Goal: Task Accomplishment & Management: Manage account settings

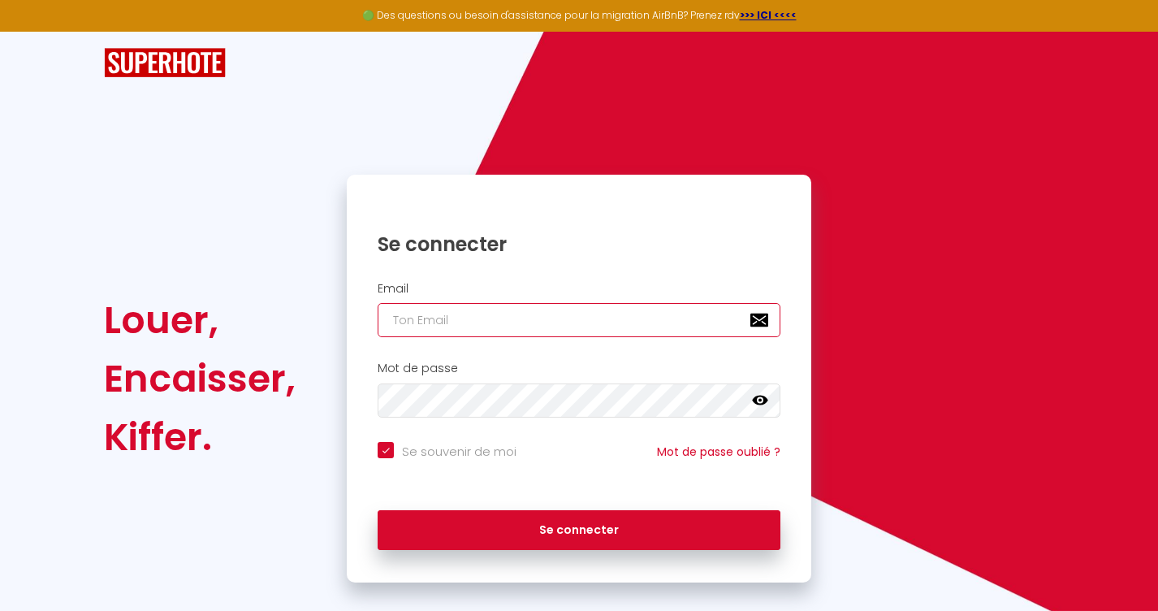
click at [551, 312] on input "email" at bounding box center [579, 320] width 403 height 34
type input "l"
checkbox input "true"
type input "la"
checkbox input "true"
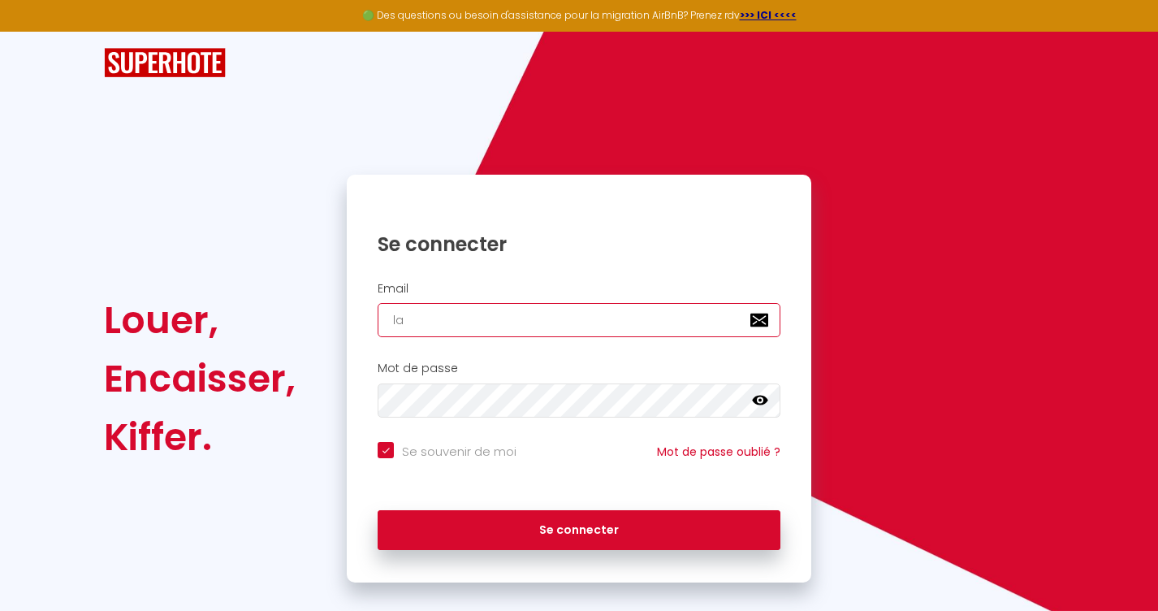
type input "lap"
checkbox input "true"
type input "lapt"
checkbox input "true"
type input "lapti"
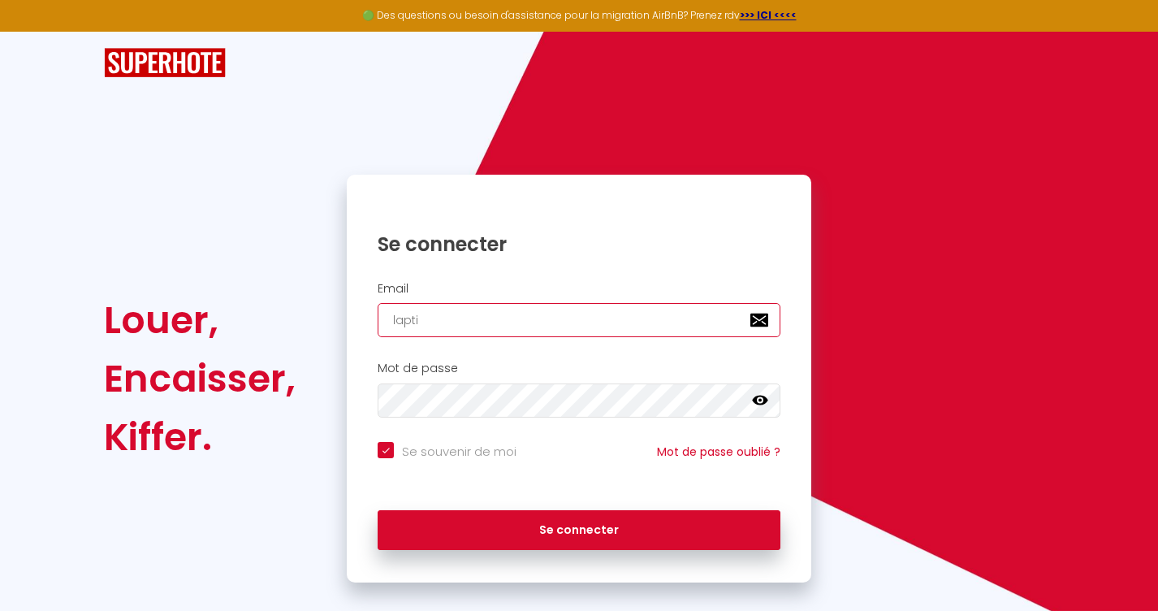
checkbox input "true"
type input "laptit"
checkbox input "true"
type input "laptite"
checkbox input "true"
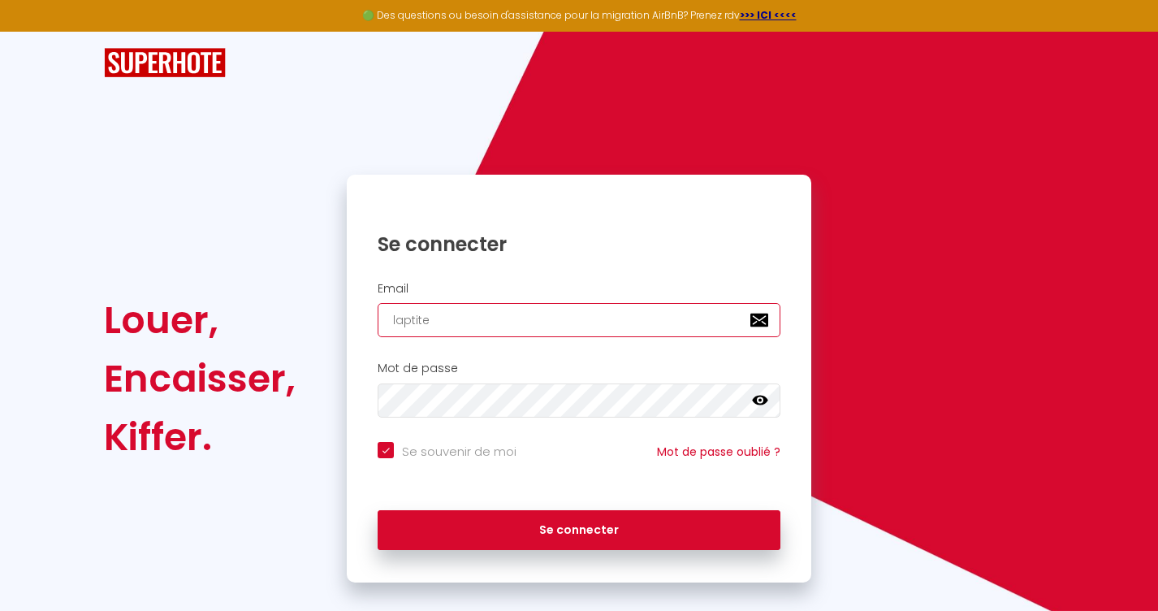
type input "laptitet"
checkbox input "true"
type input "laptiteto"
checkbox input "true"
type input "laptitetou"
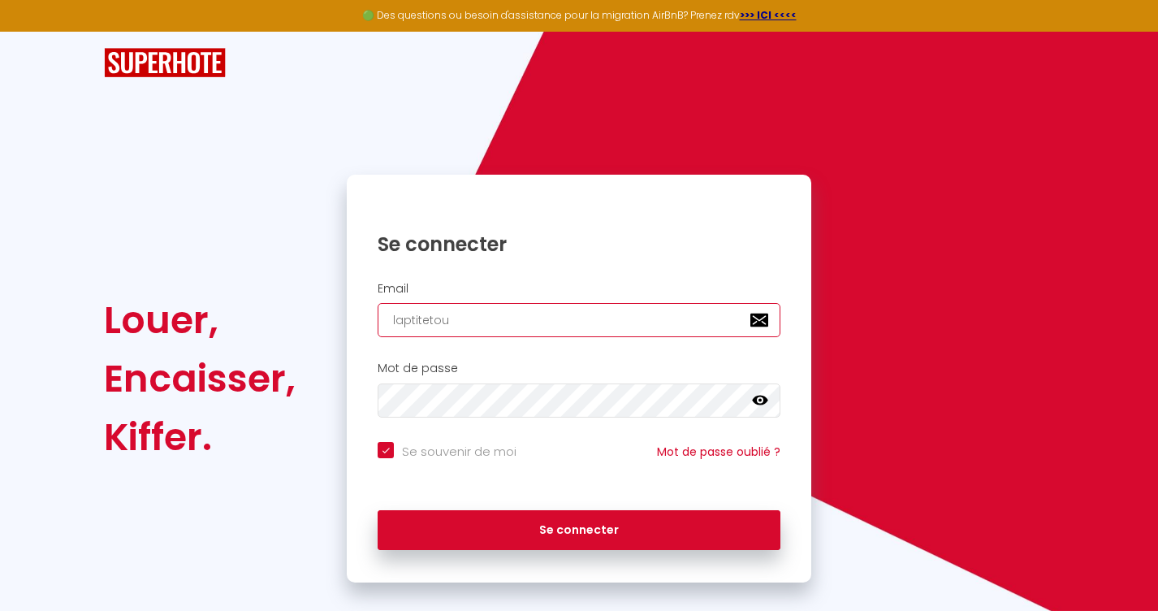
checkbox input "true"
type input "laptitetouc"
checkbox input "true"
type input "laptitetouch"
checkbox input "true"
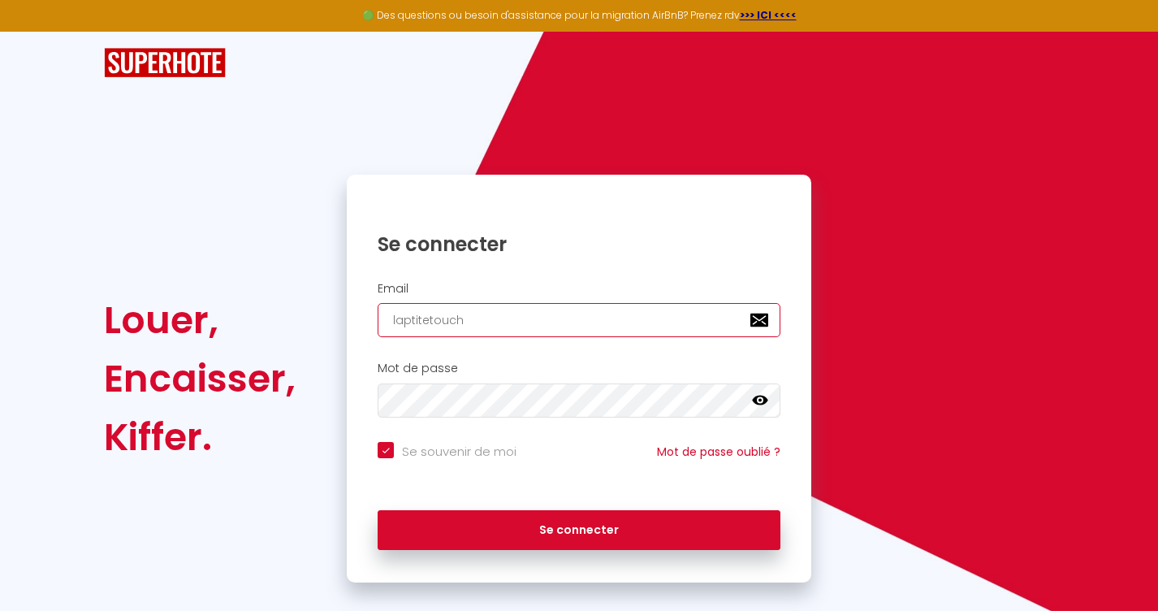
type input "laptitetouche"
checkbox input "true"
type input "laptitetouche3"
checkbox input "true"
type input "laptitetouche31"
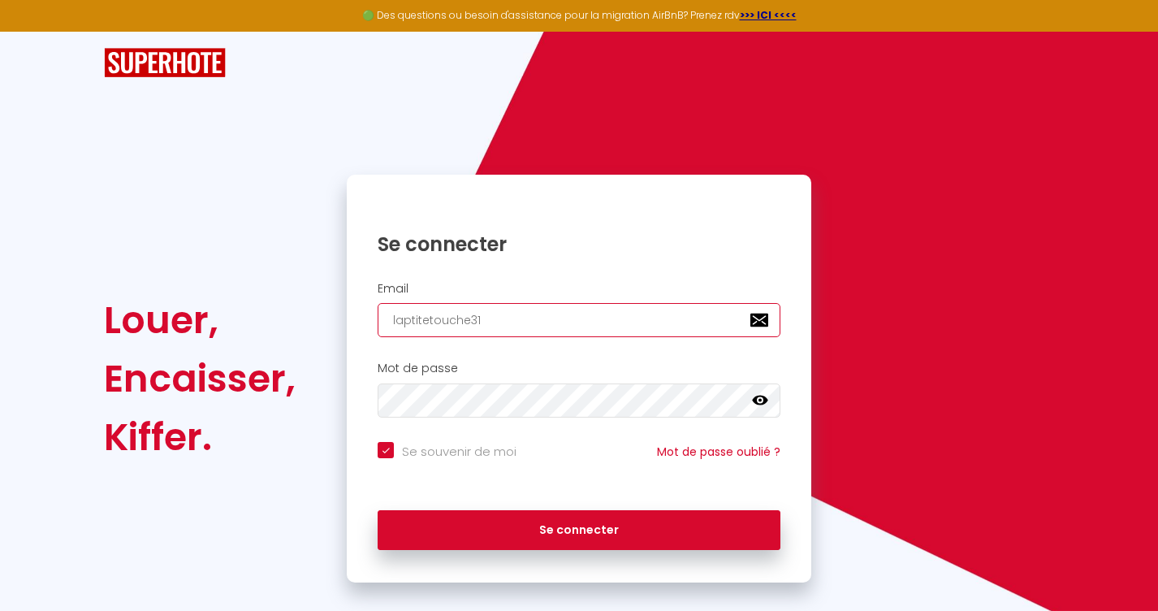
checkbox input "true"
type input "laptitetouche31@"
checkbox input "true"
type input "laptitetouche31@g"
checkbox input "true"
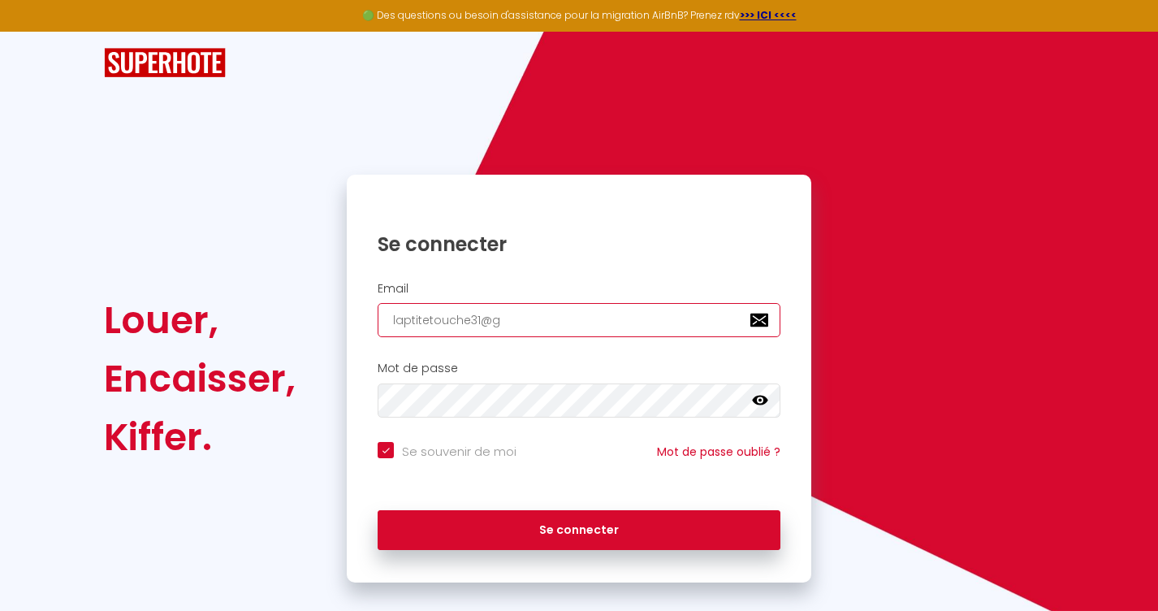
type input "laptitetouche31@gm"
checkbox input "true"
type input "laptitetouche31@gma"
checkbox input "true"
type input "laptitetouche31@gmai"
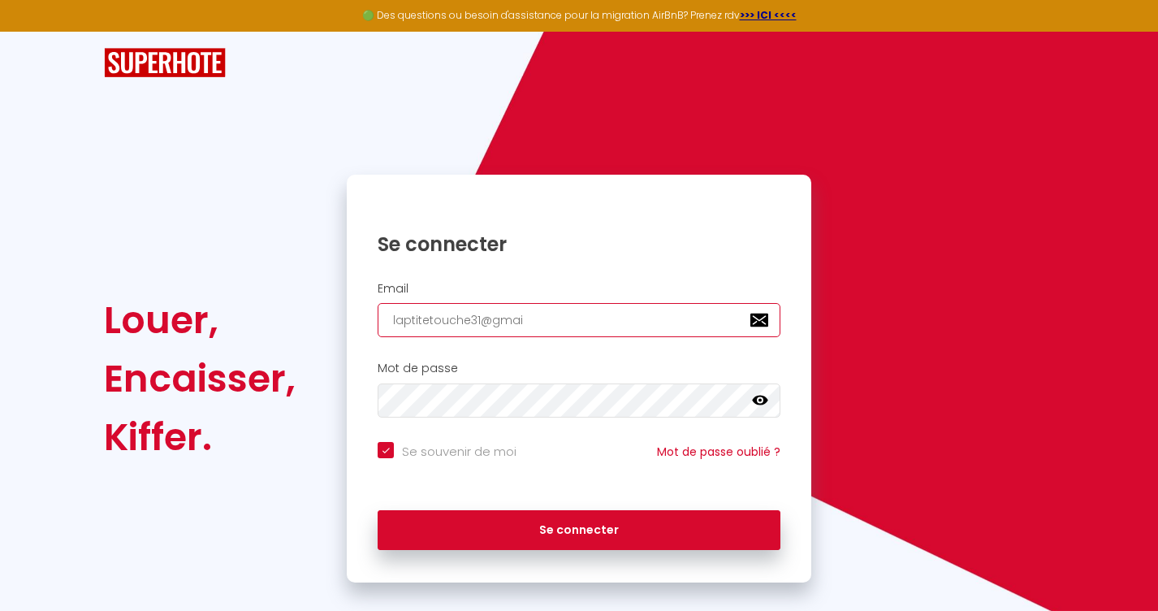
checkbox input "true"
type input "[EMAIL_ADDRESS]"
checkbox input "true"
type input "[EMAIL_ADDRESS]."
checkbox input "true"
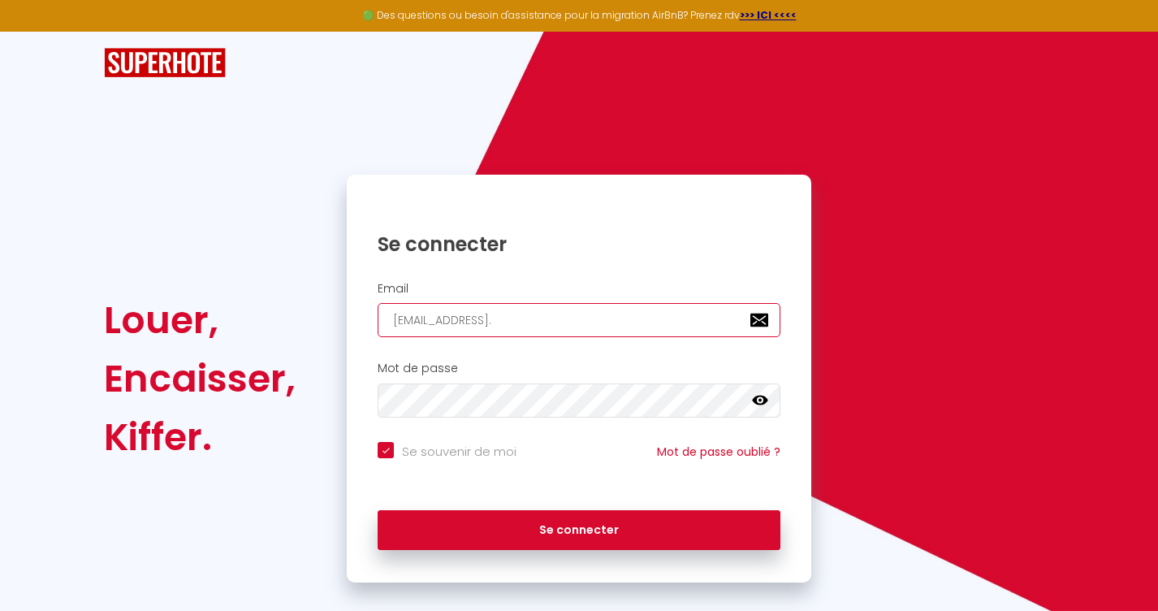
type input "laptitetouche31@gmail.c"
checkbox input "true"
type input "[EMAIL_ADDRESS][DOMAIN_NAME]"
checkbox input "true"
type input "[EMAIL_ADDRESS][DOMAIN_NAME]"
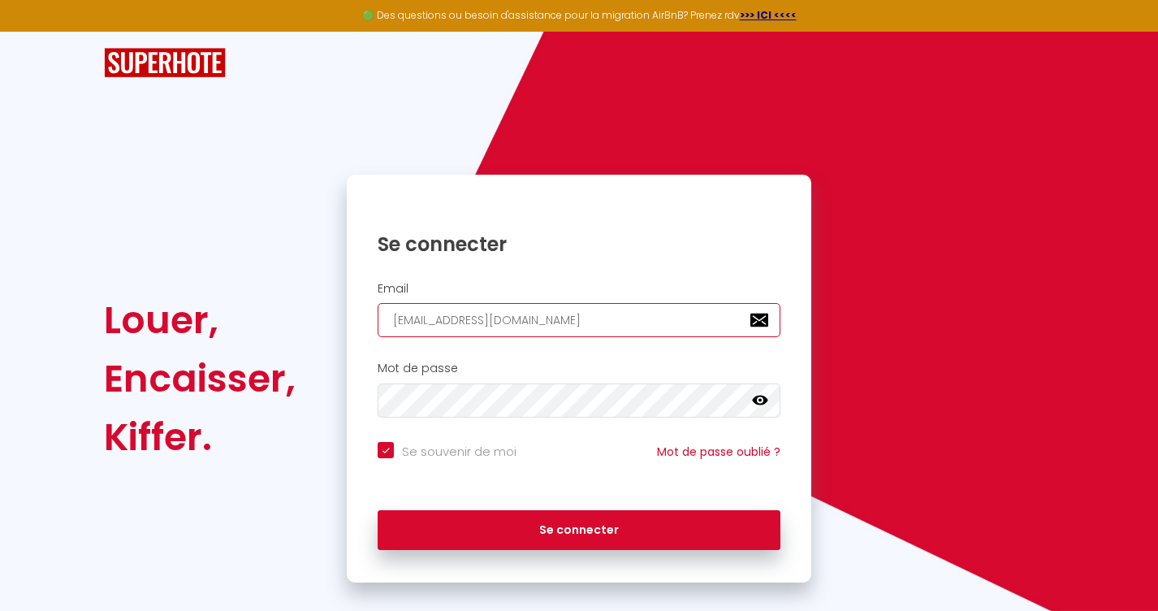
checkbox input "true"
type input "[EMAIL_ADDRESS][DOMAIN_NAME]"
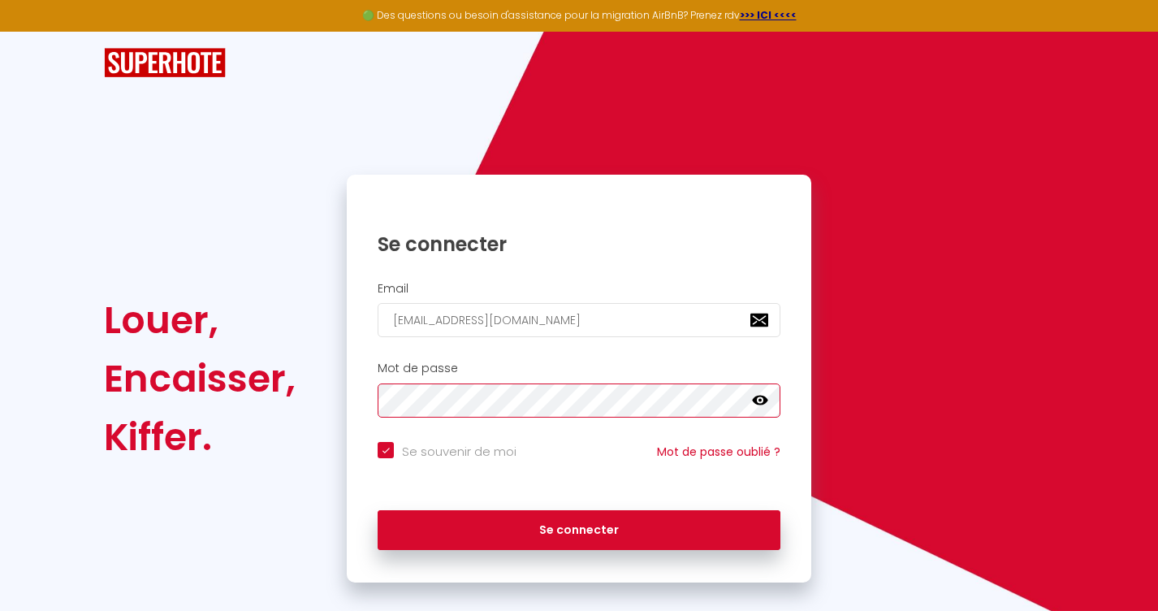
click at [378, 510] on button "Se connecter" at bounding box center [579, 530] width 403 height 41
checkbox input "true"
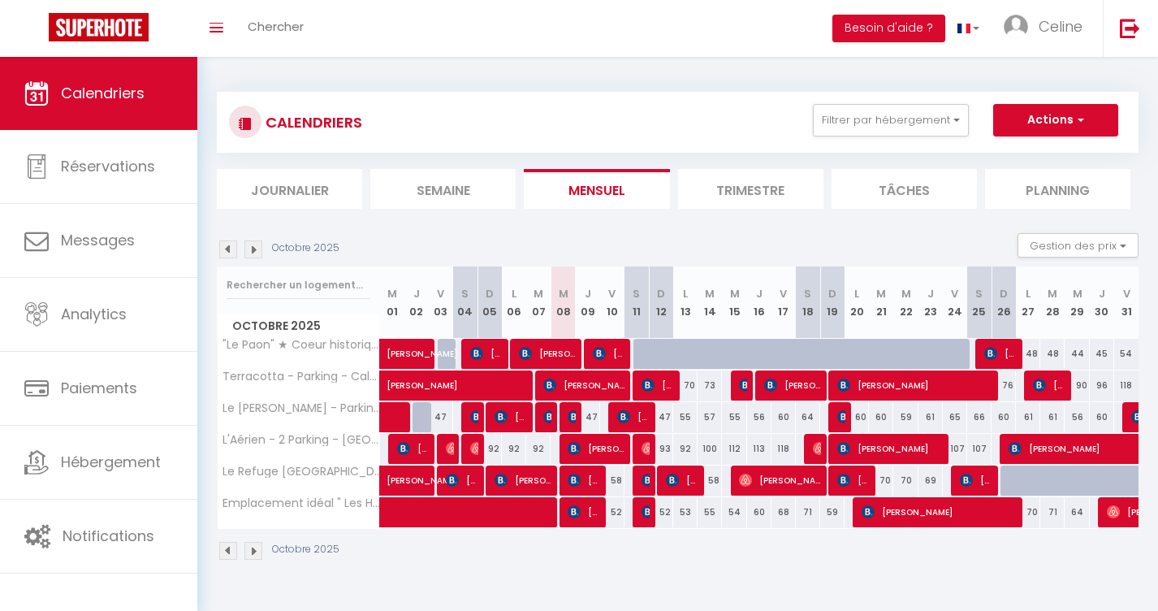
click at [592, 421] on div "47" at bounding box center [588, 417] width 24 height 30
click at [592, 419] on div "47" at bounding box center [588, 417] width 24 height 30
click at [589, 416] on div "47" at bounding box center [588, 417] width 24 height 30
click at [594, 417] on div "47" at bounding box center [588, 417] width 24 height 30
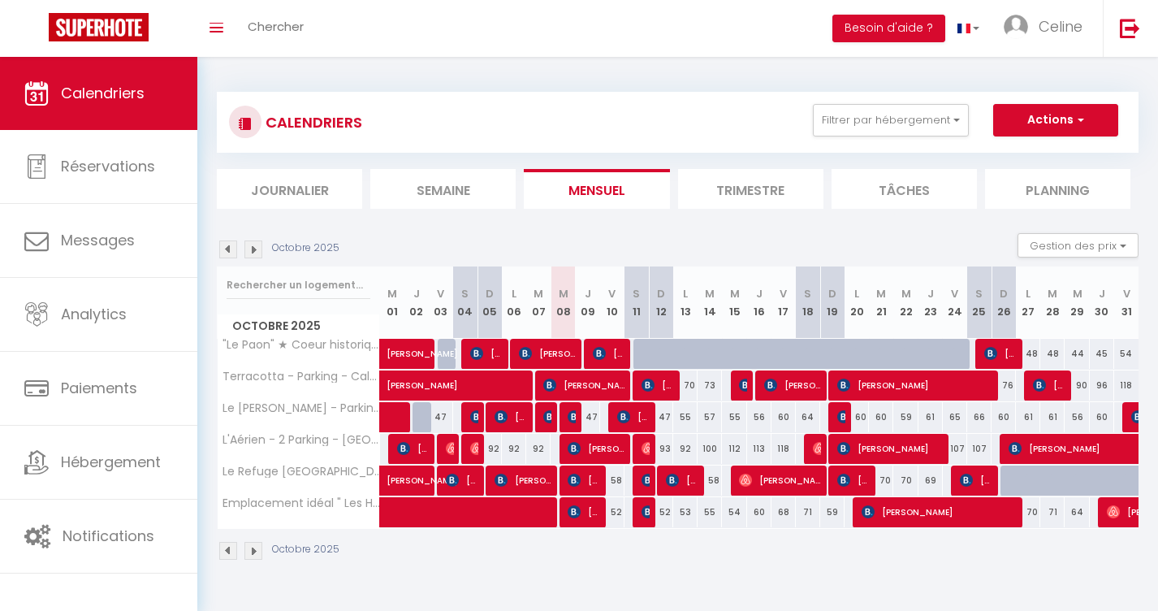
click at [590, 416] on div "47" at bounding box center [588, 417] width 24 height 30
click at [598, 420] on div "47" at bounding box center [588, 417] width 24 height 30
click at [600, 421] on div "47" at bounding box center [611, 417] width 25 height 30
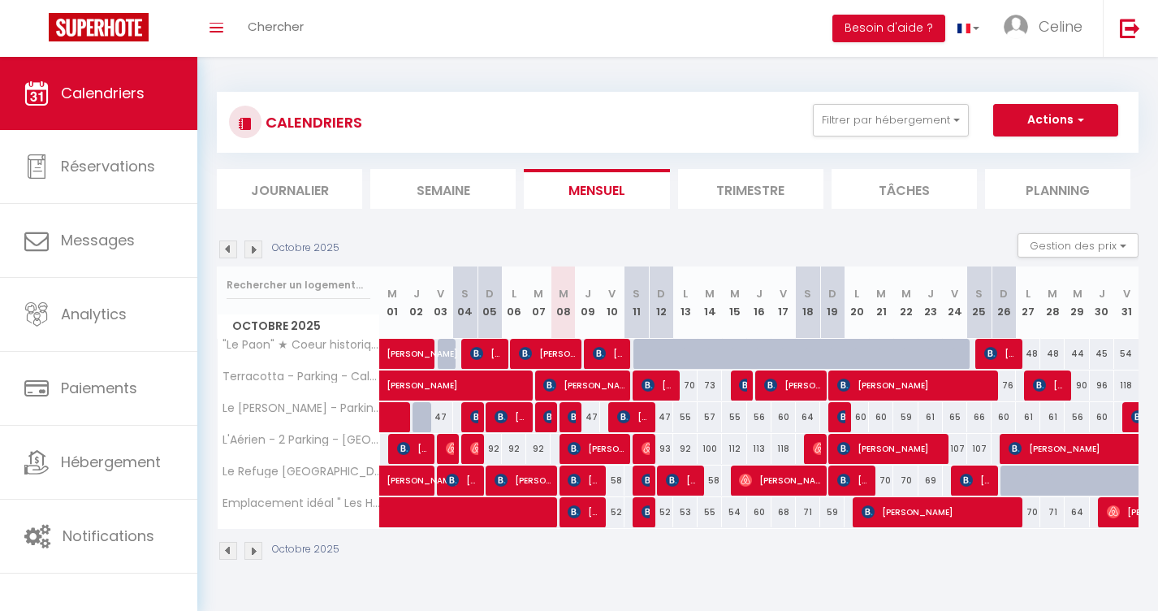
click at [586, 419] on div "47" at bounding box center [588, 417] width 24 height 30
click at [593, 417] on div "47" at bounding box center [588, 417] width 24 height 30
click at [333, 405] on span "Le [PERSON_NAME] - Parking - Terrasse" at bounding box center [345, 401] width 231 height 19
click at [468, 194] on li "Semaine" at bounding box center [442, 189] width 145 height 40
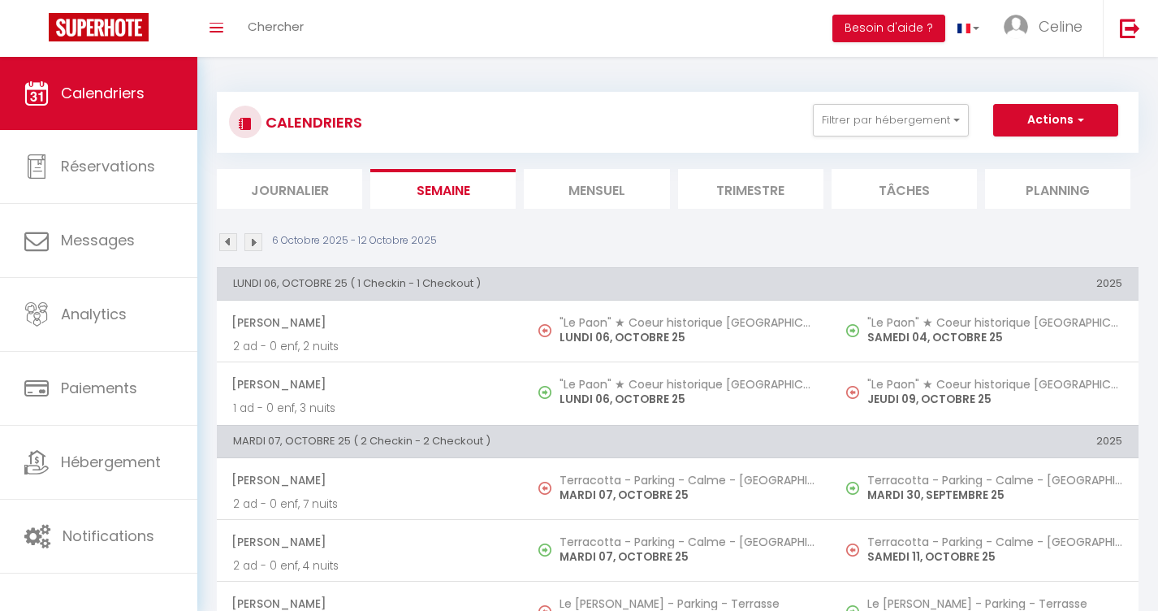
click at [588, 194] on li "Mensuel" at bounding box center [596, 189] width 145 height 40
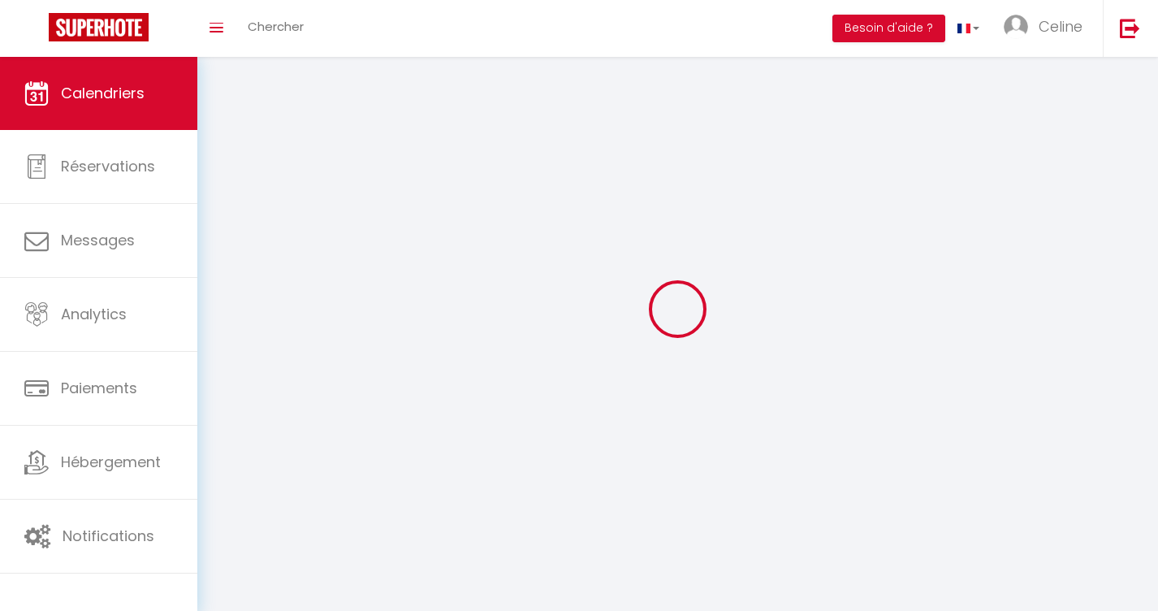
select select
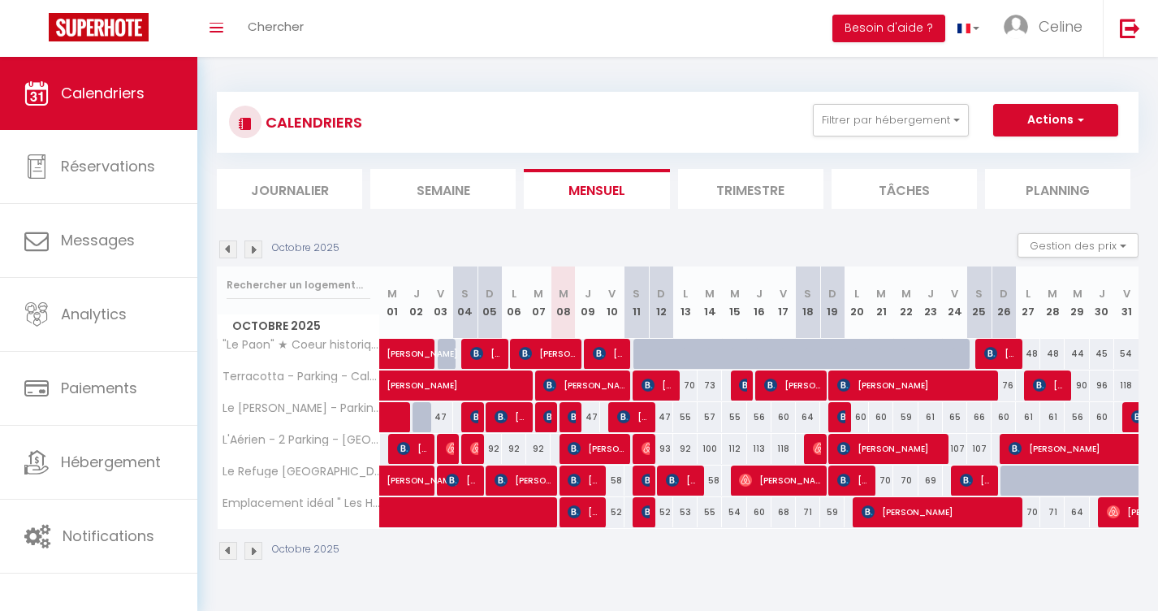
click at [590, 417] on div "47" at bounding box center [588, 417] width 24 height 30
click at [572, 420] on img at bounding box center [574, 416] width 13 height 13
select select "OK"
select select "KO"
select select "0"
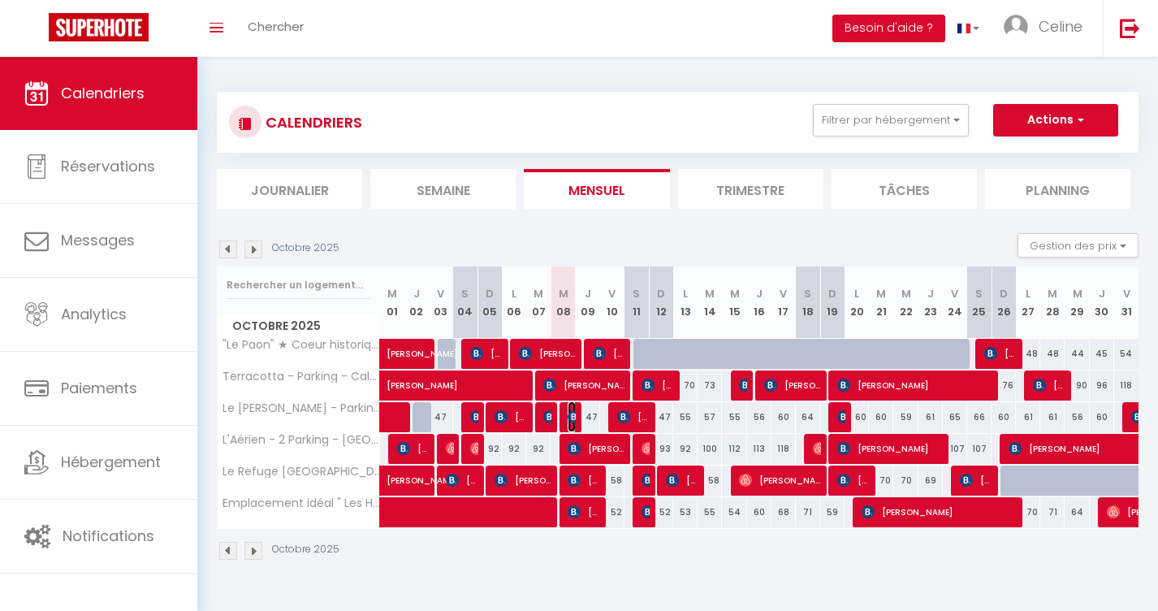
select select "0"
select select "1"
select select
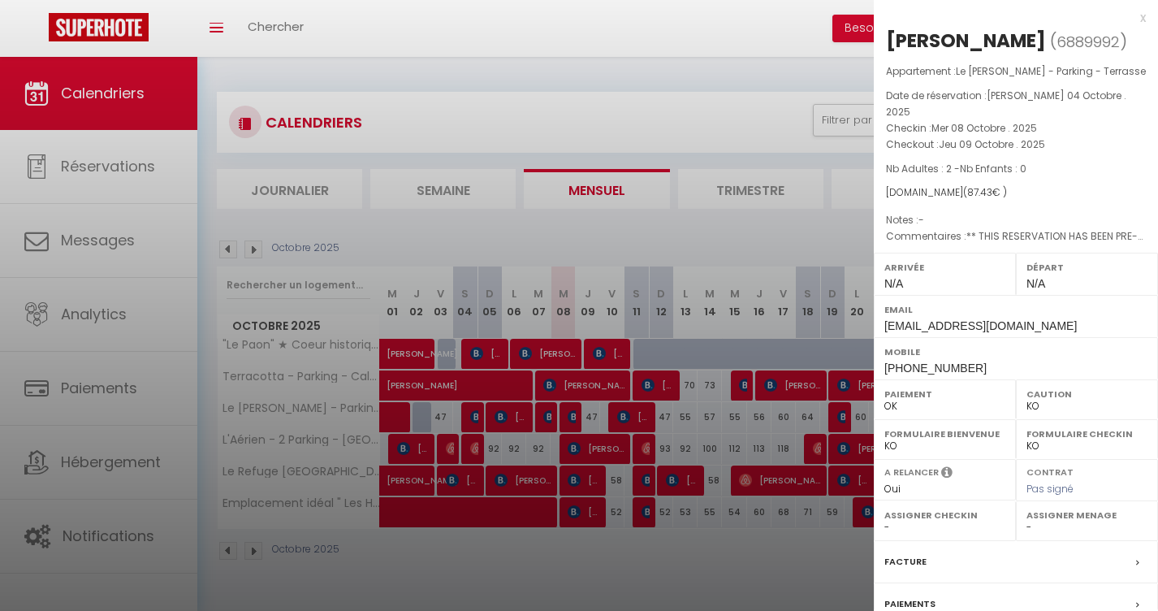
click at [1142, 19] on div "x" at bounding box center [1010, 17] width 272 height 19
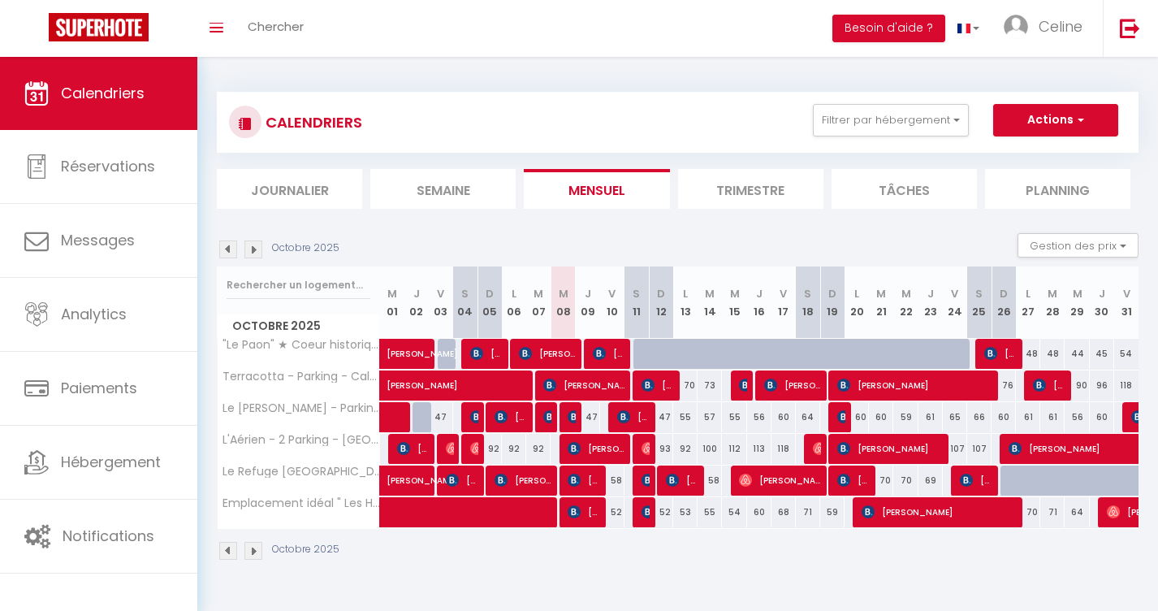
click at [594, 415] on div "47" at bounding box center [588, 417] width 24 height 30
click at [590, 421] on div "47" at bounding box center [588, 417] width 24 height 30
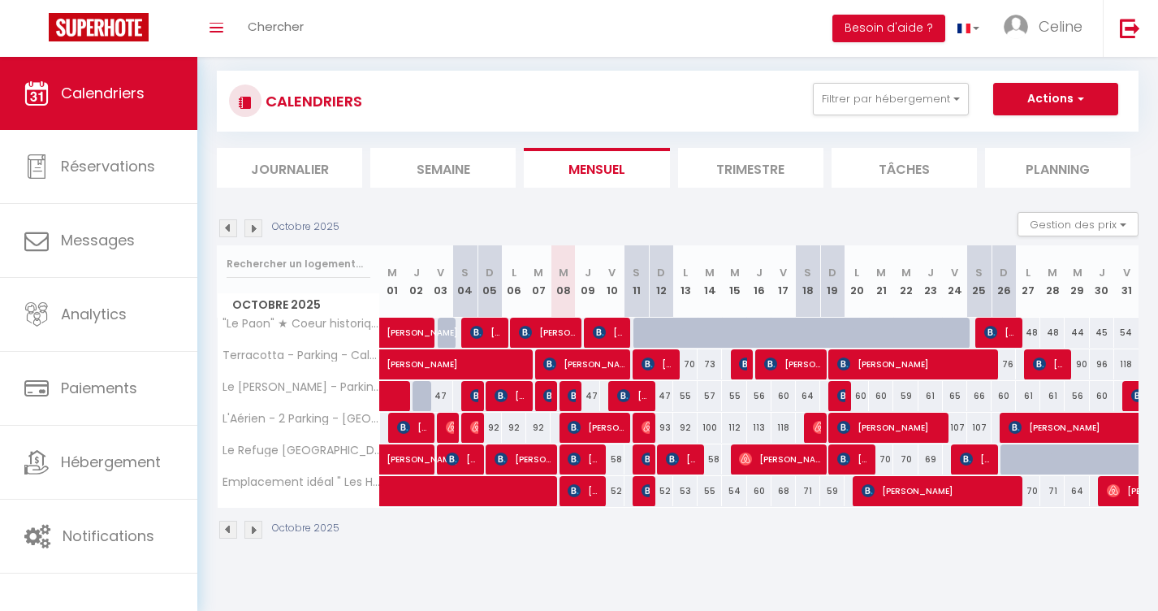
scroll to position [57, 0]
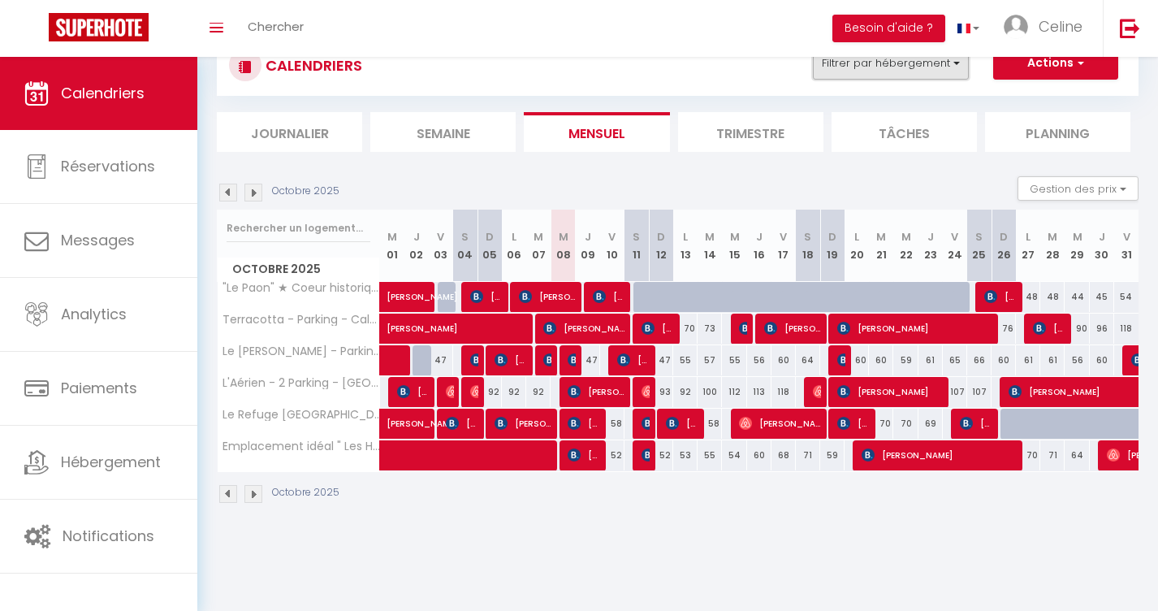
click at [881, 72] on button "Filtrer par hébergement" at bounding box center [891, 63] width 156 height 32
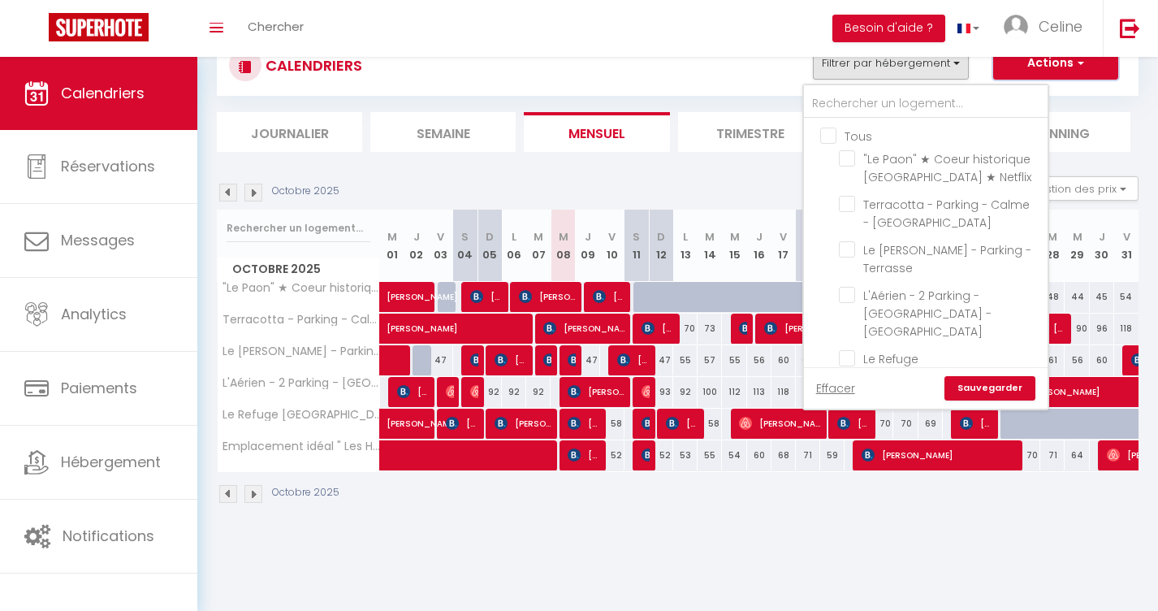
click at [1035, 70] on button "Actions" at bounding box center [1055, 63] width 125 height 32
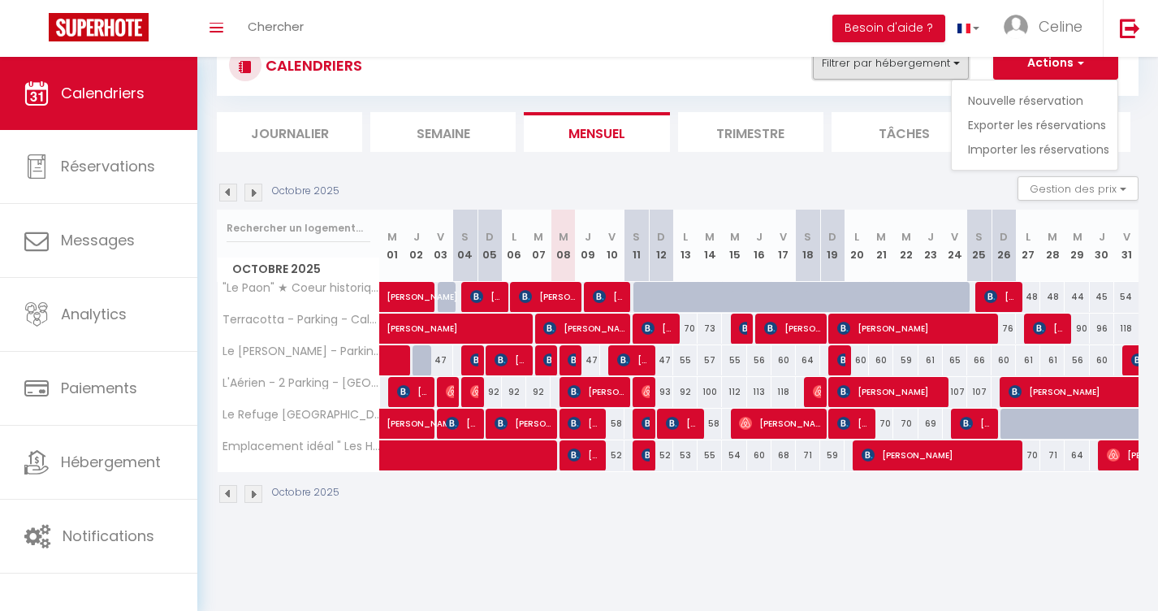
click at [902, 69] on button "Filtrer par hébergement" at bounding box center [891, 63] width 156 height 32
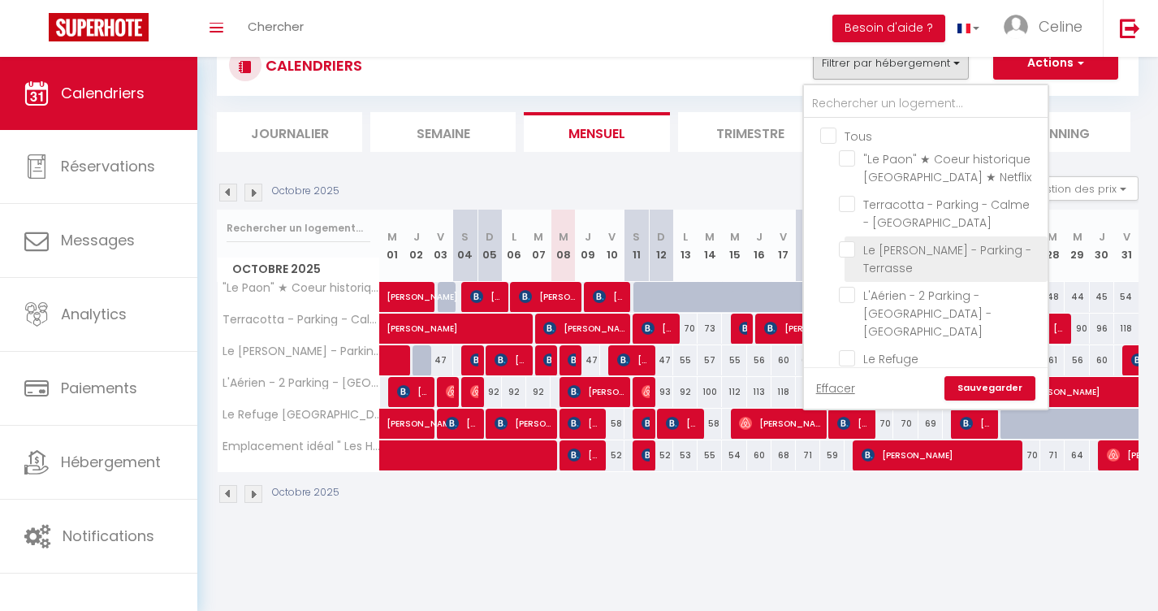
click at [850, 248] on input "Le [PERSON_NAME] - Parking - Terrasse" at bounding box center [940, 249] width 203 height 16
checkbox input "true"
checkbox input "false"
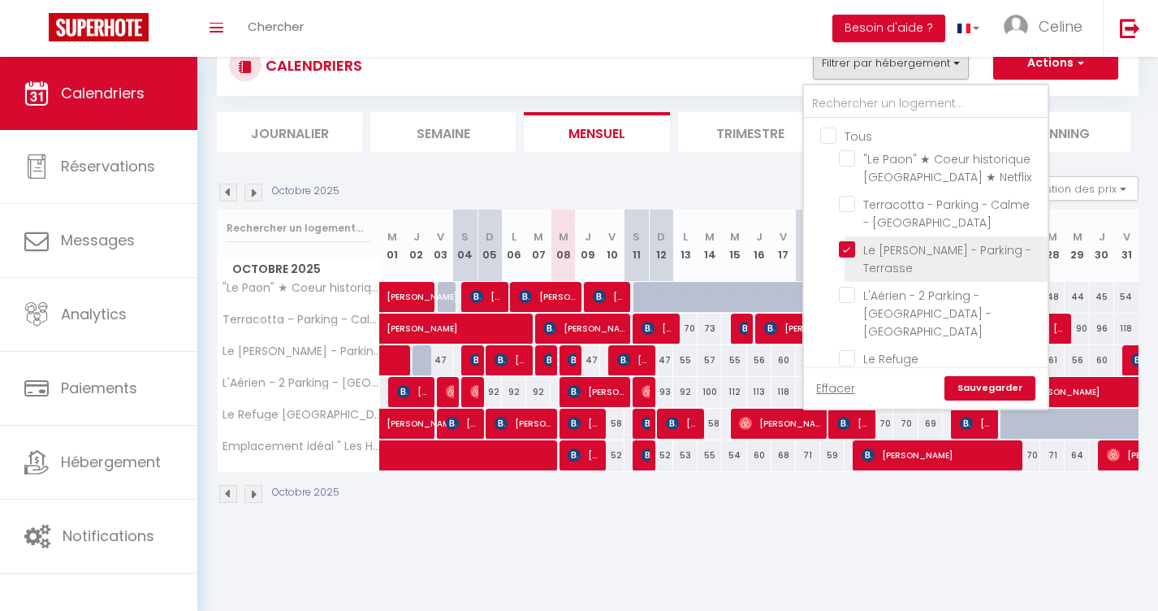
checkbox input "false"
click at [969, 390] on link "Sauvegarder" at bounding box center [989, 388] width 91 height 24
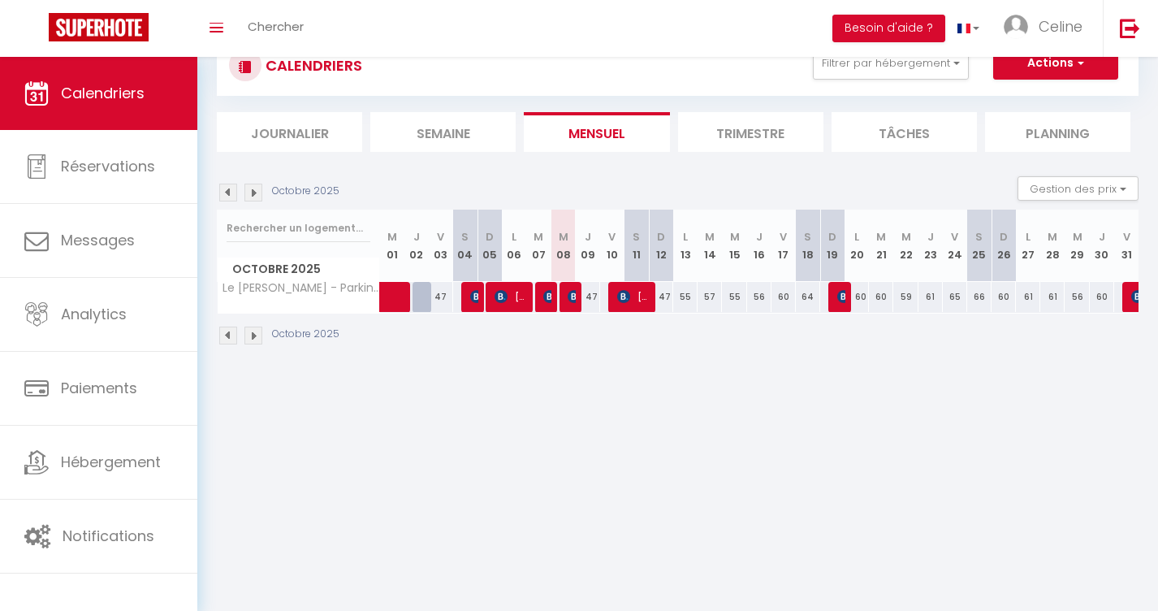
click at [590, 299] on div "47" at bounding box center [588, 297] width 24 height 30
click at [587, 254] on th "J 09" at bounding box center [588, 245] width 24 height 72
click at [591, 298] on div "47" at bounding box center [588, 297] width 24 height 30
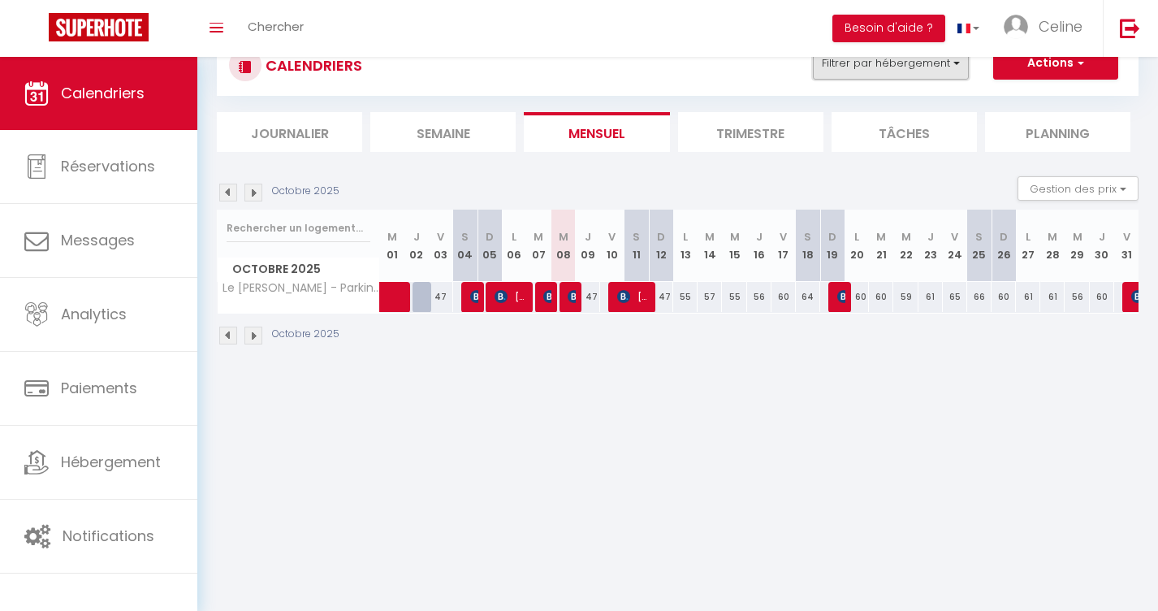
click at [839, 68] on button "Filtrer par hébergement" at bounding box center [891, 63] width 156 height 32
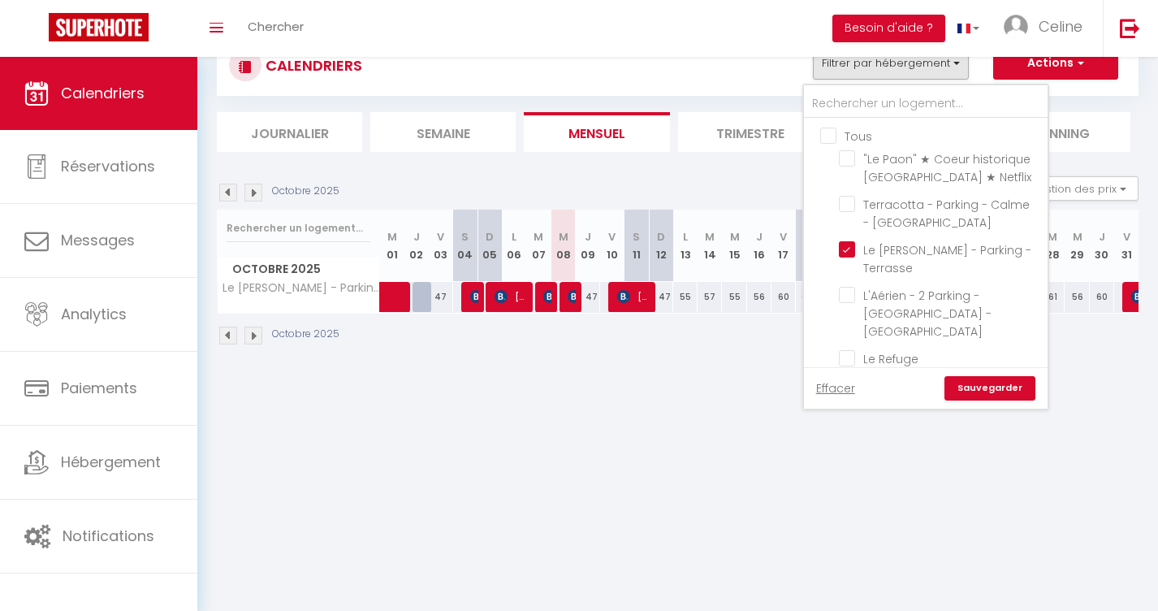
click at [830, 135] on input "Tous" at bounding box center [942, 135] width 244 height 16
checkbox input "true"
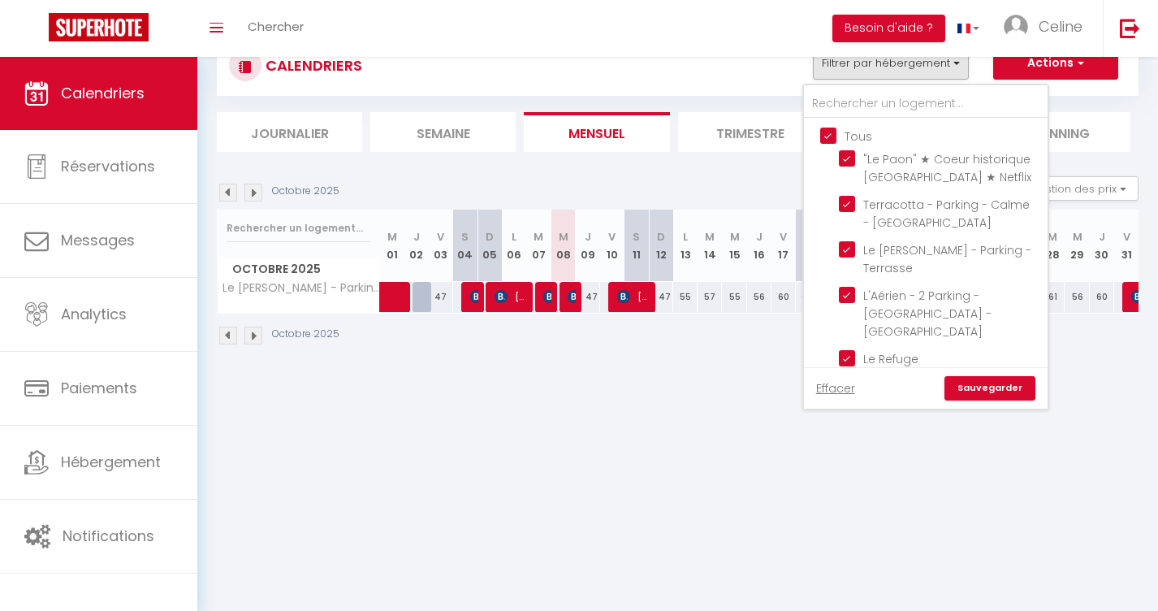
checkbox input "true"
click at [992, 385] on link "Sauvegarder" at bounding box center [989, 388] width 91 height 24
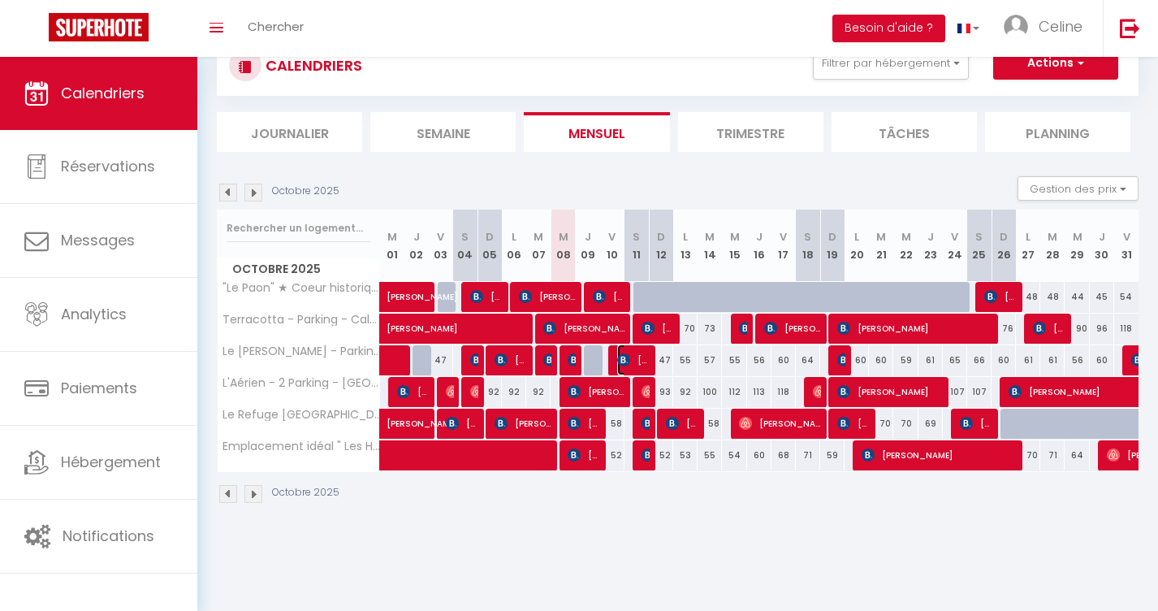
click at [620, 362] on img at bounding box center [623, 359] width 13 height 13
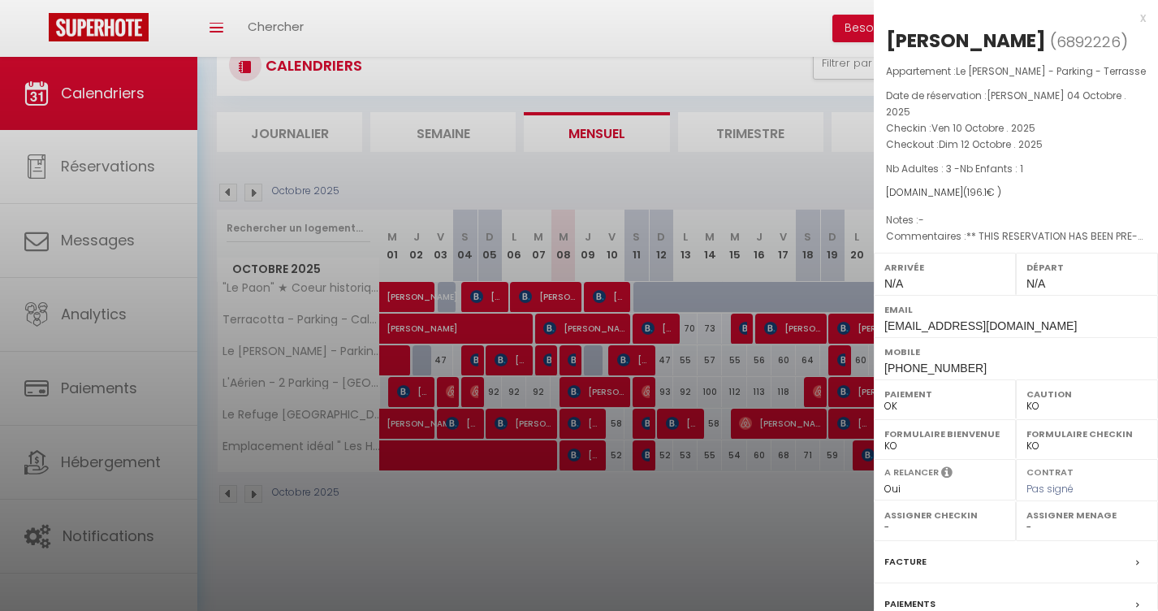
click at [608, 517] on div at bounding box center [579, 305] width 1158 height 611
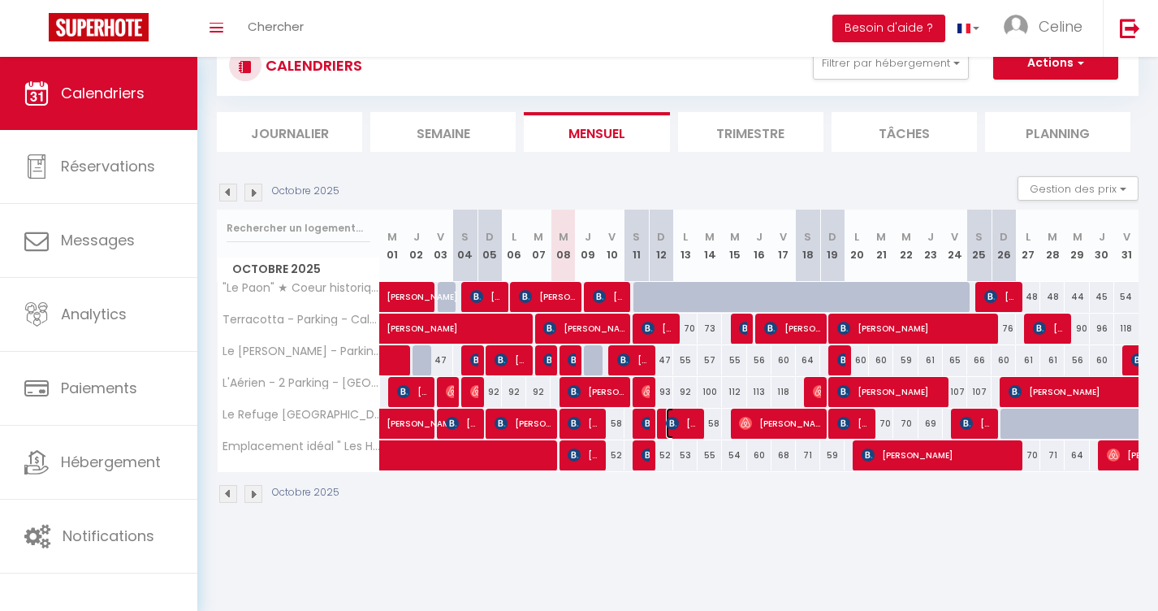
click at [670, 427] on img at bounding box center [672, 423] width 13 height 13
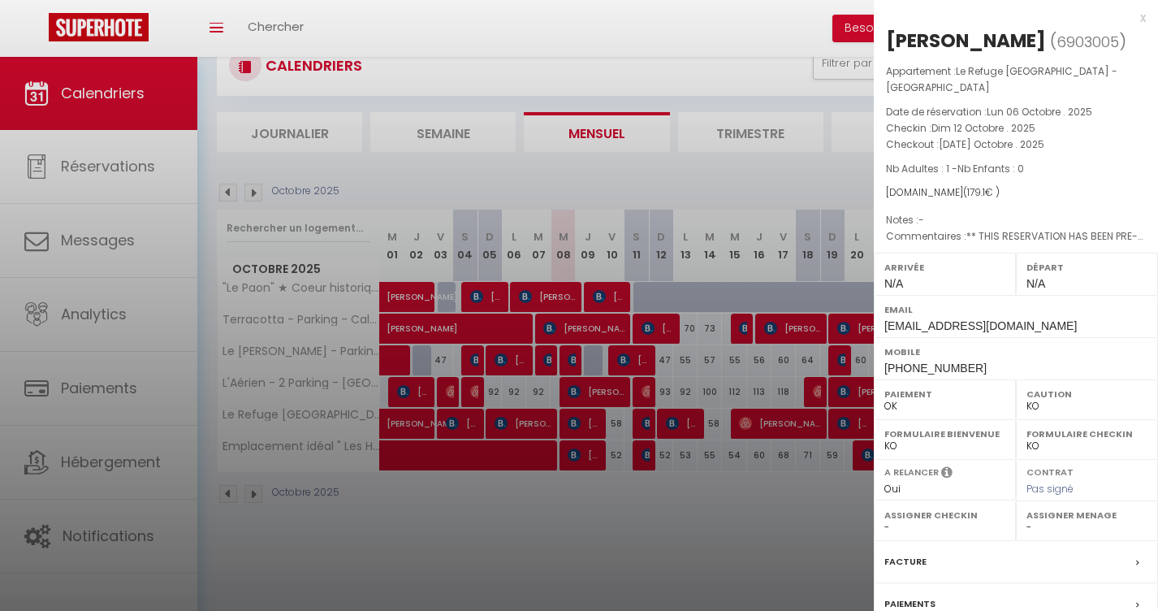
click at [661, 505] on div at bounding box center [579, 305] width 1158 height 611
